Goal: Check status: Check status

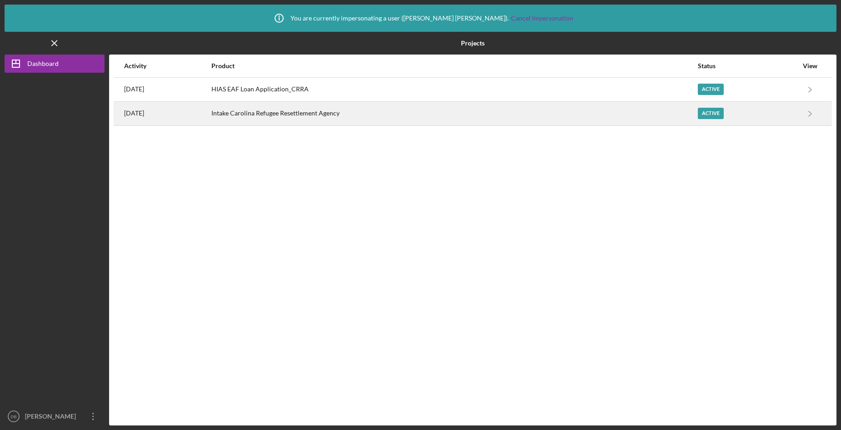
click at [331, 110] on div "Intake Carolina Refugee Resettlement Agency" at bounding box center [454, 113] width 486 height 23
